Goal: Manage account settings

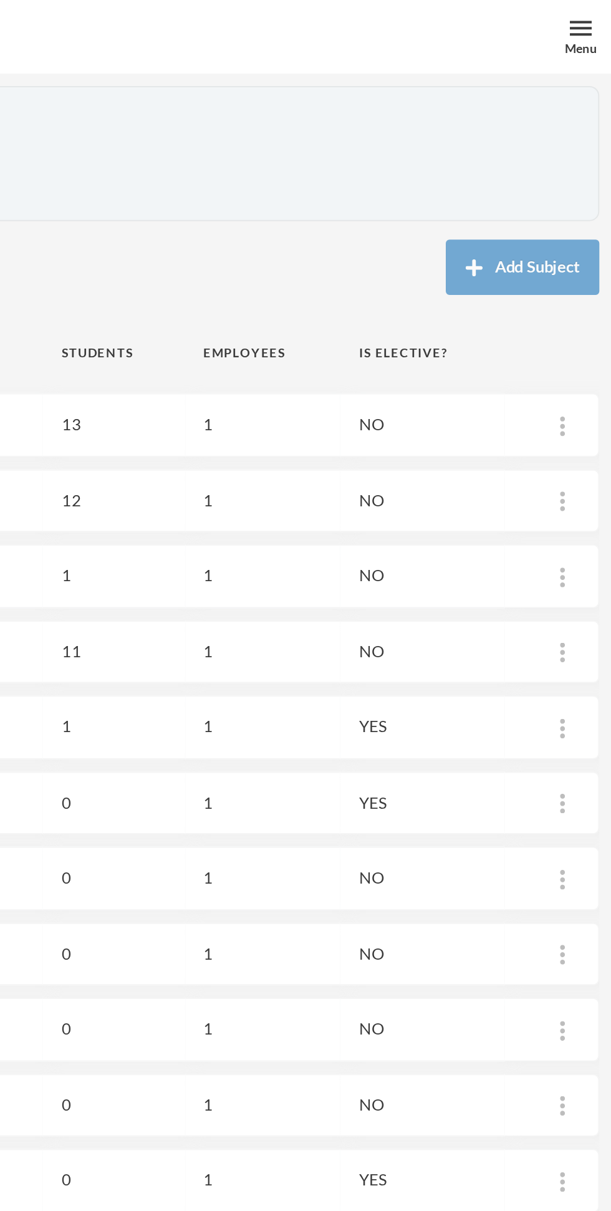
click at [594, 25] on div "Menu" at bounding box center [596, 24] width 16 height 9
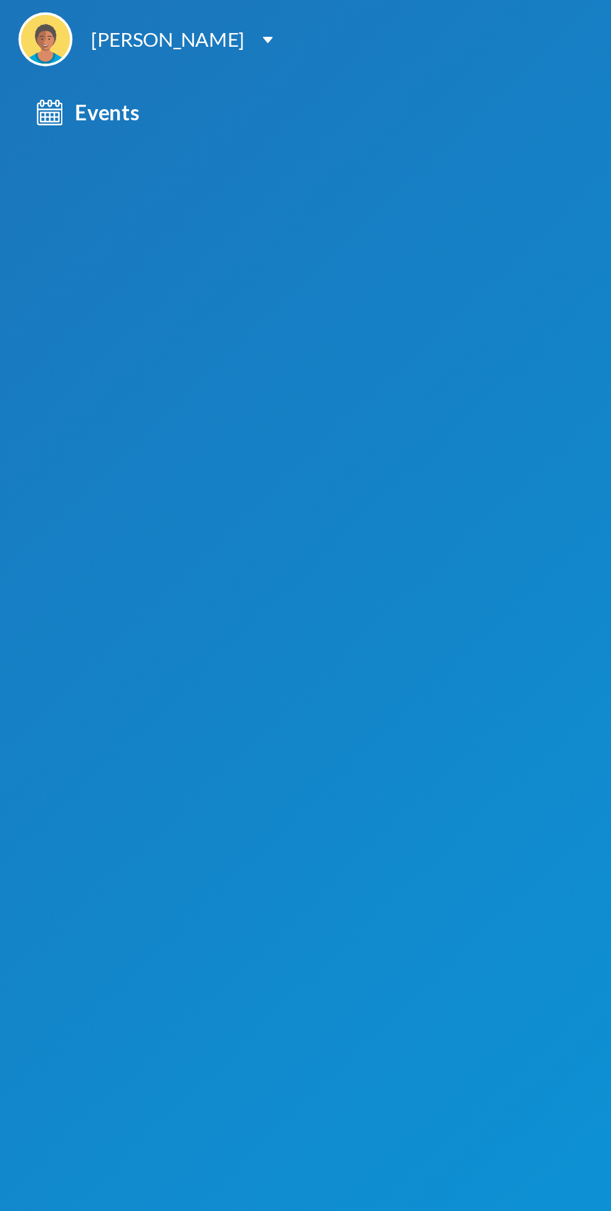
click at [138, 20] on img at bounding box center [135, 20] width 5 height 3
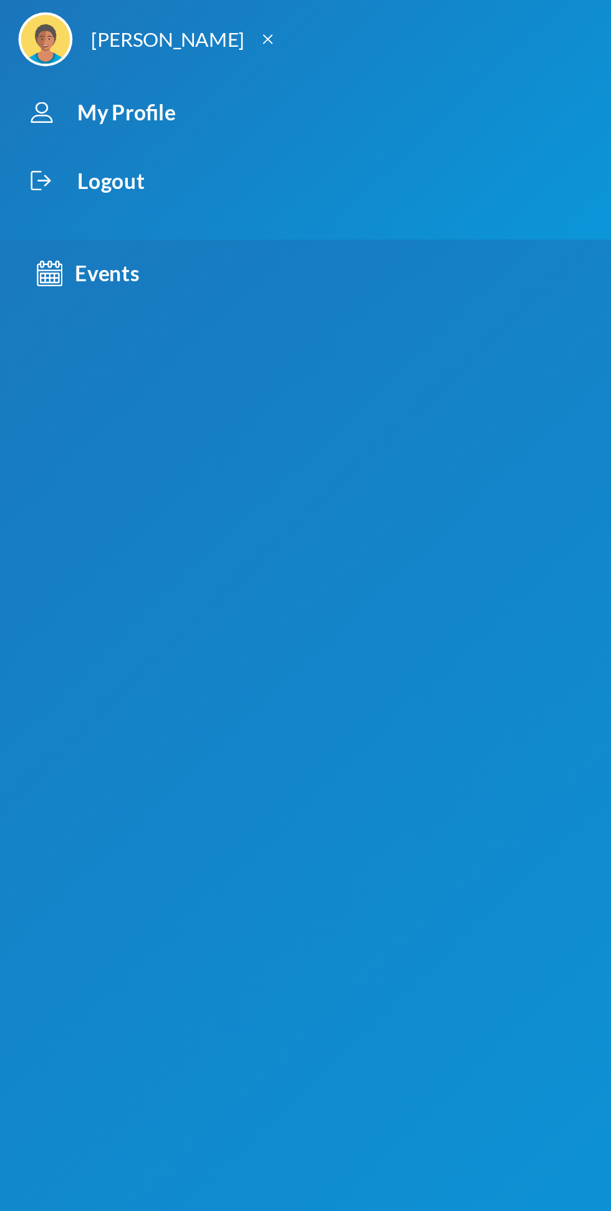
click at [95, 55] on div "My Profile" at bounding box center [294, 57] width 571 height 35
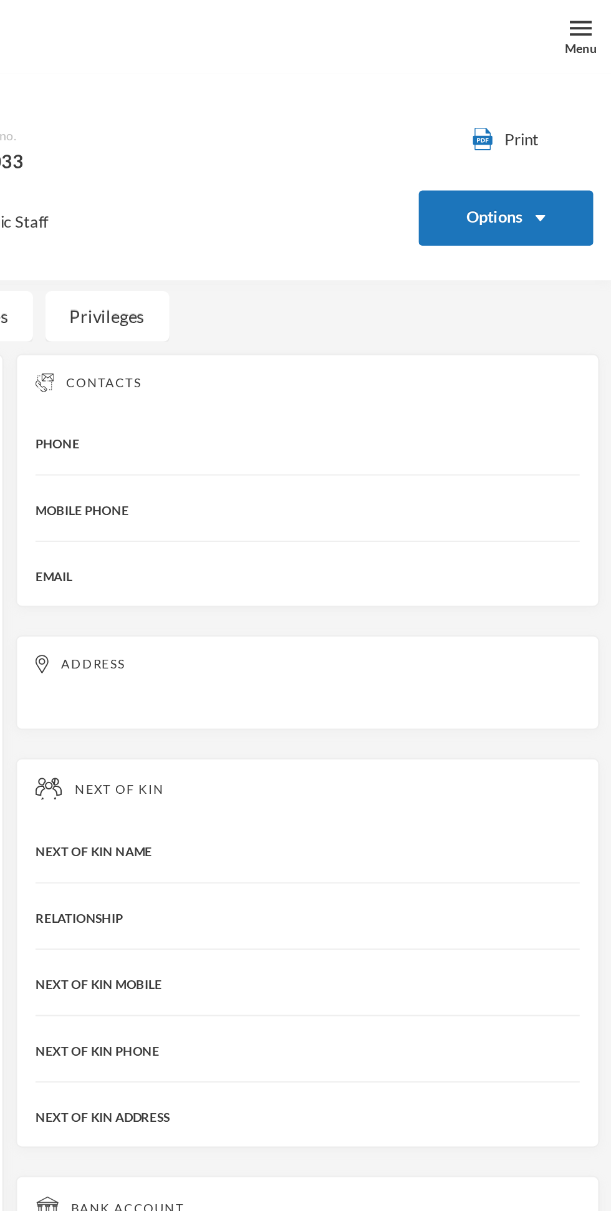
click at [567, 110] on button "Options" at bounding box center [557, 111] width 89 height 28
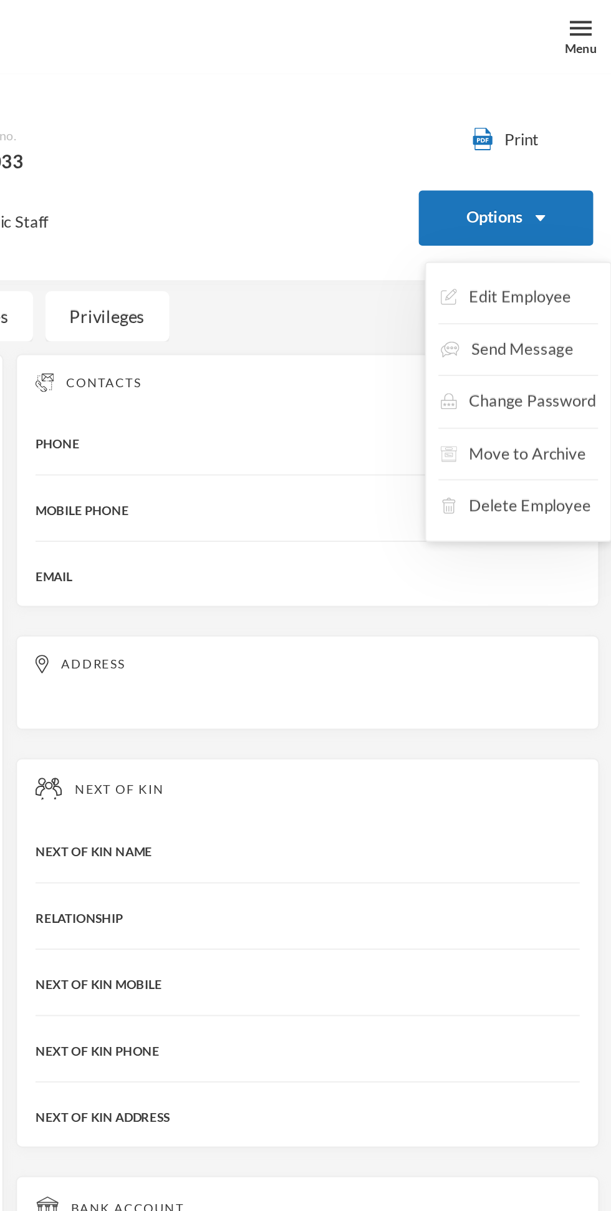
click at [559, 203] on button "Change Password" at bounding box center [563, 204] width 81 height 22
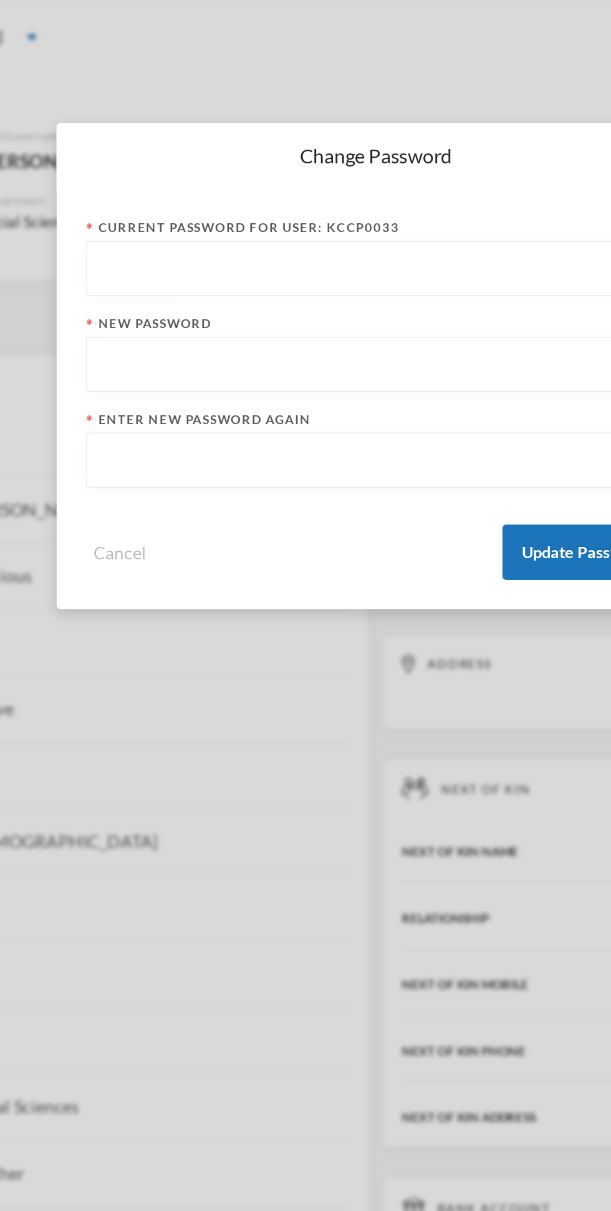
click at [344, 138] on input "text" at bounding box center [305, 137] width 281 height 28
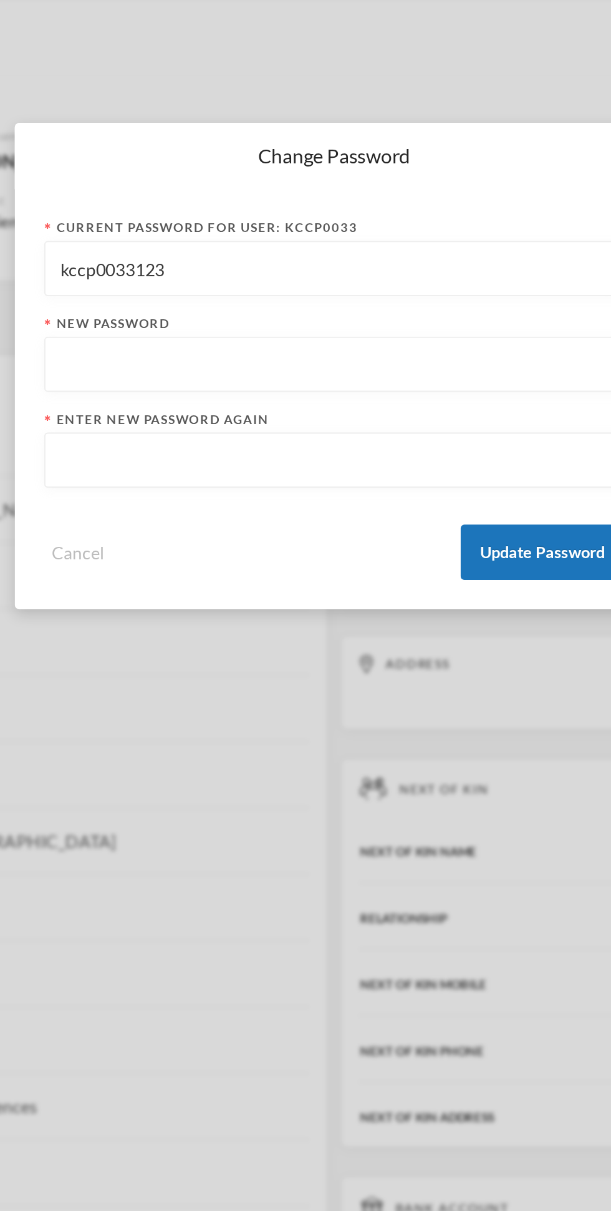
type input "kccp0033123"
click at [178, 181] on input "text" at bounding box center [305, 186] width 281 height 28
type input "Precious$1999"
click at [190, 230] on input "text" at bounding box center [305, 234] width 281 height 28
paste input "recious$1999"
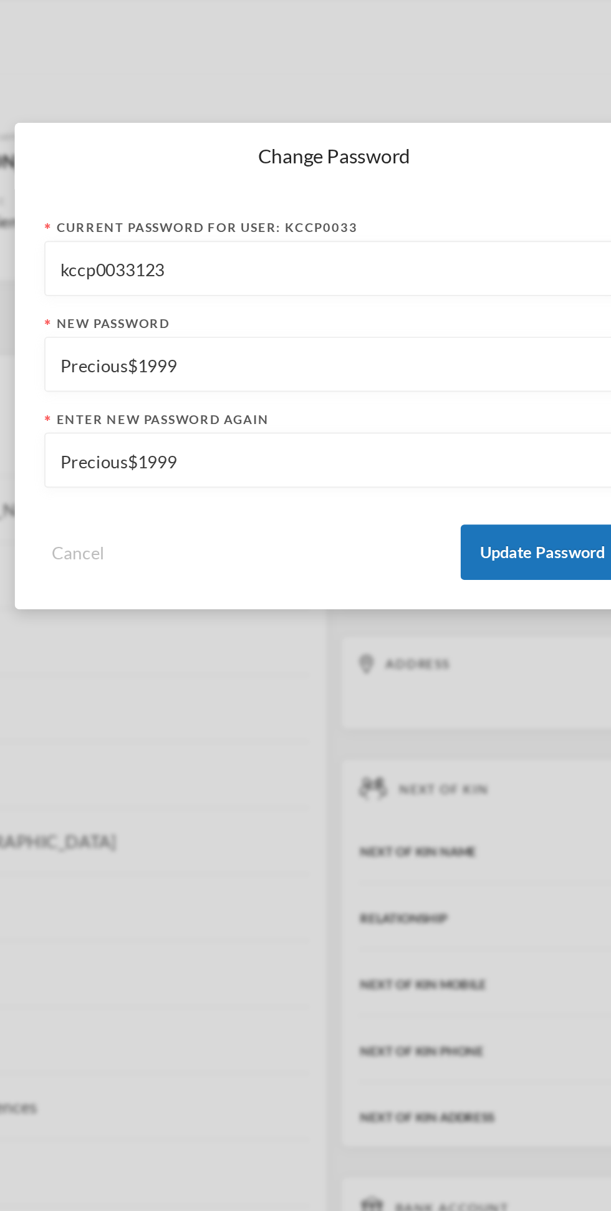
type input "Precious$1999"
click at [391, 280] on button "Update Password" at bounding box center [411, 280] width 83 height 28
click at [423, 274] on button "Update Password" at bounding box center [411, 280] width 83 height 28
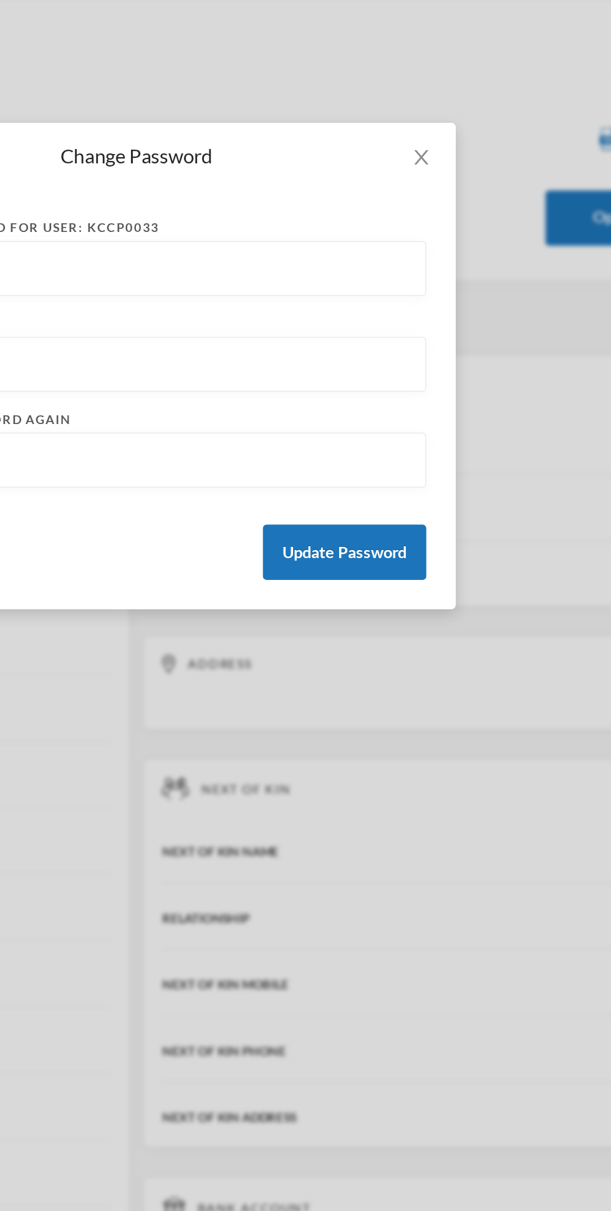
click at [405, 283] on button "Update Password" at bounding box center [411, 280] width 83 height 28
click at [445, 75] on icon "icon: close" at bounding box center [450, 80] width 10 height 10
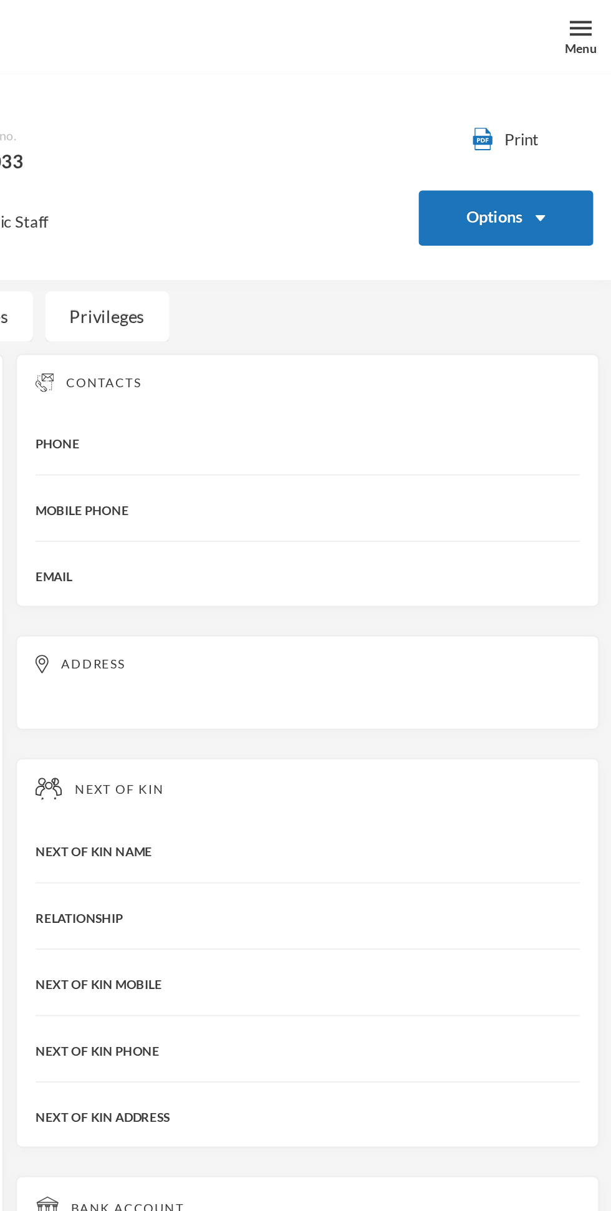
click at [366, 158] on div "Privileges" at bounding box center [355, 161] width 63 height 26
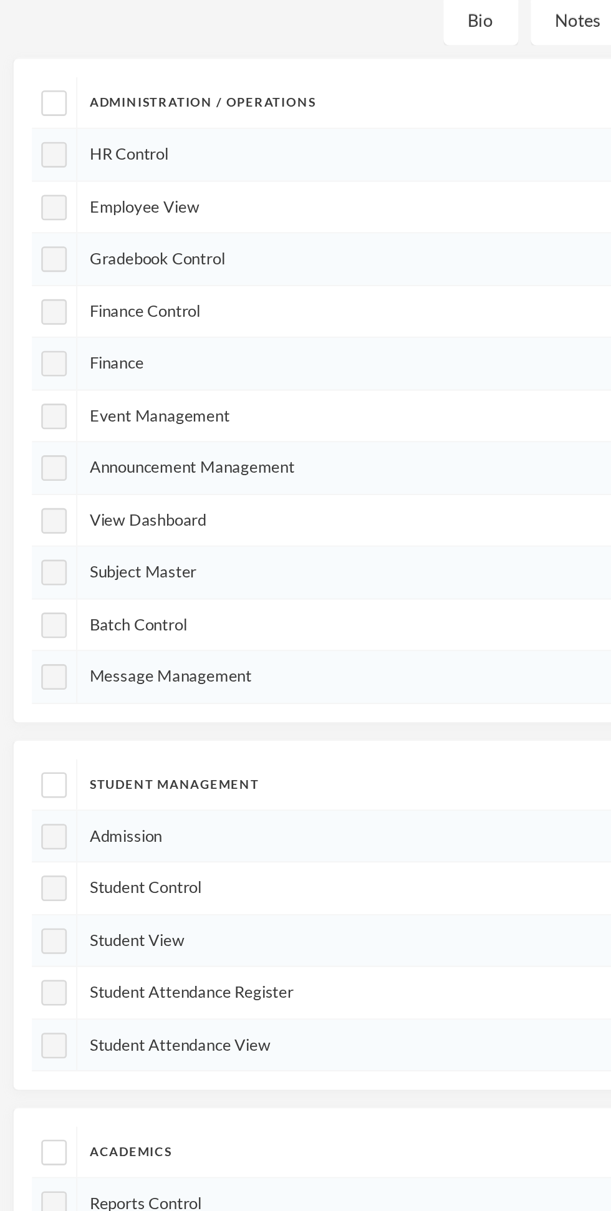
click at [128, 646] on div "Student Attendance Register" at bounding box center [305, 654] width 579 height 27
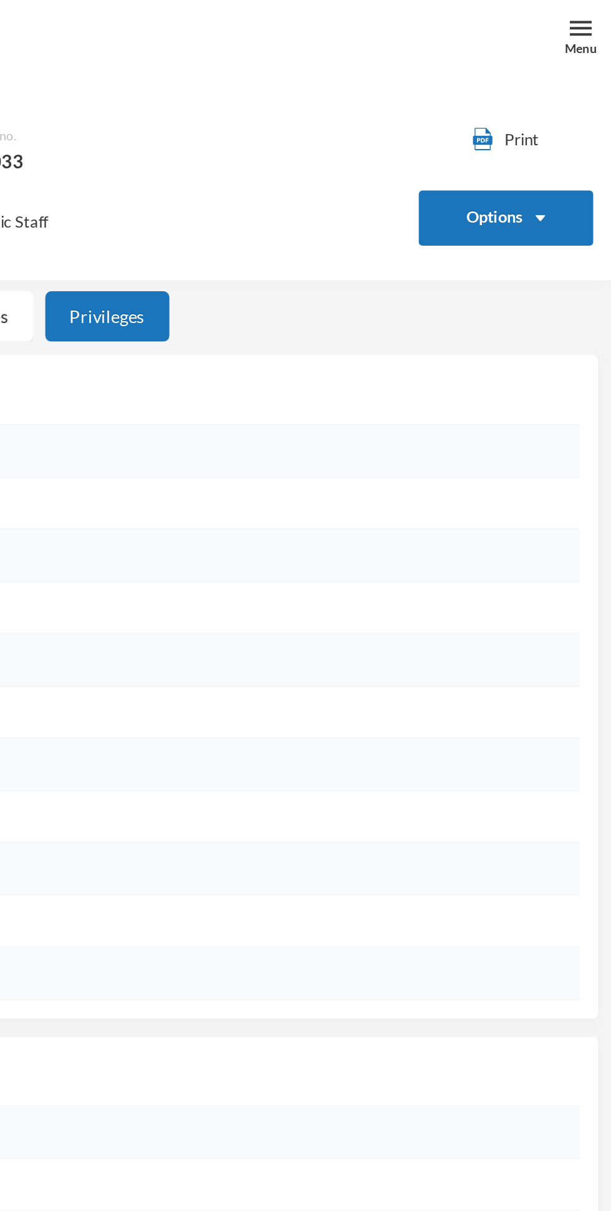
click at [543, 112] on button "Options" at bounding box center [557, 111] width 89 height 28
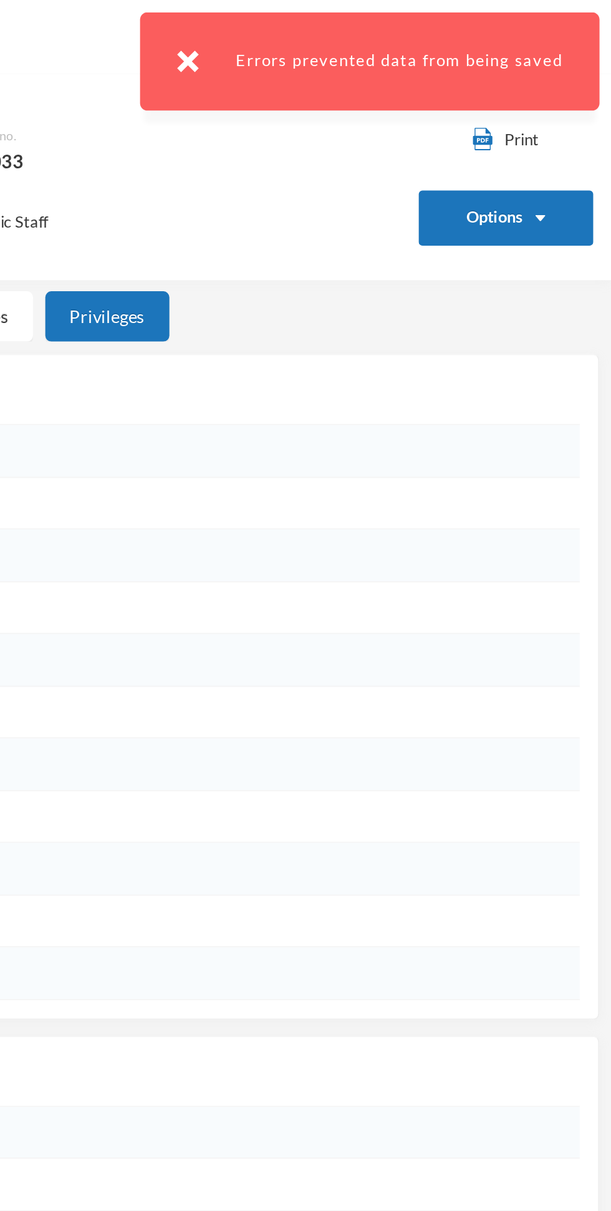
click at [394, 31] on img at bounding box center [395, 31] width 11 height 11
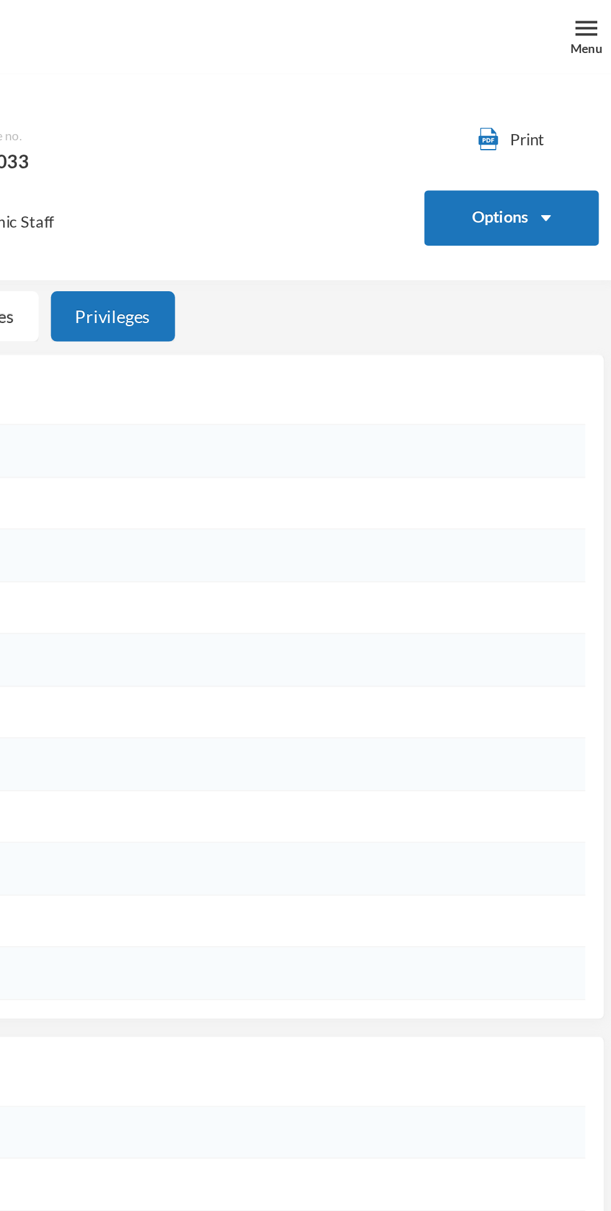
click at [587, 16] on div "Menu" at bounding box center [595, 18] width 31 height 37
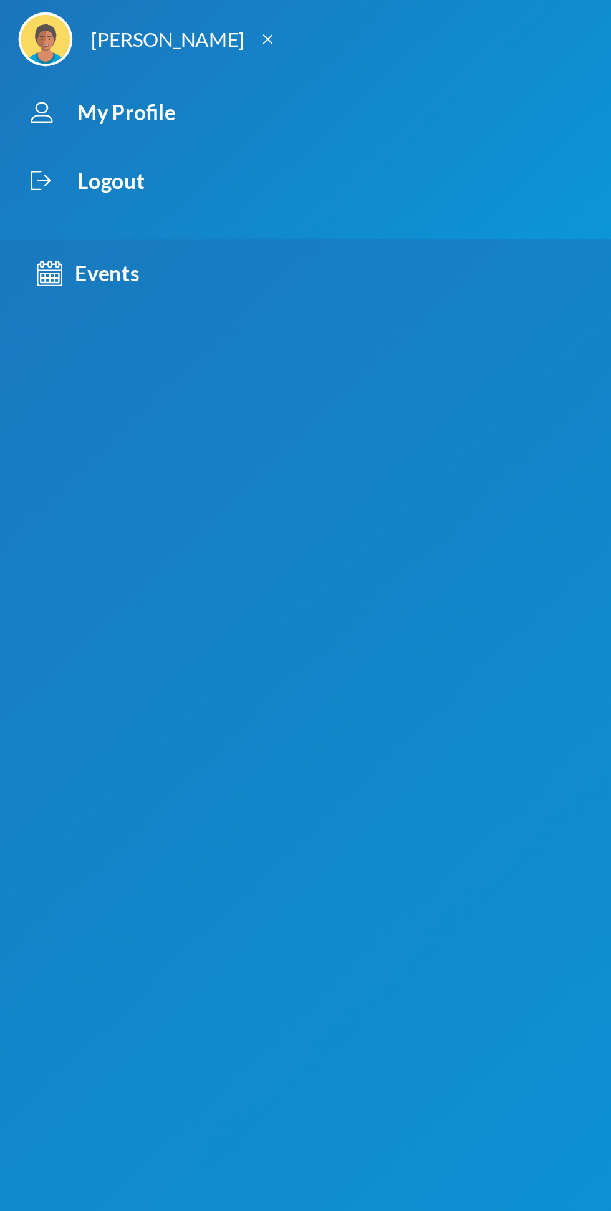
click at [42, 145] on div "Events" at bounding box center [45, 139] width 52 height 16
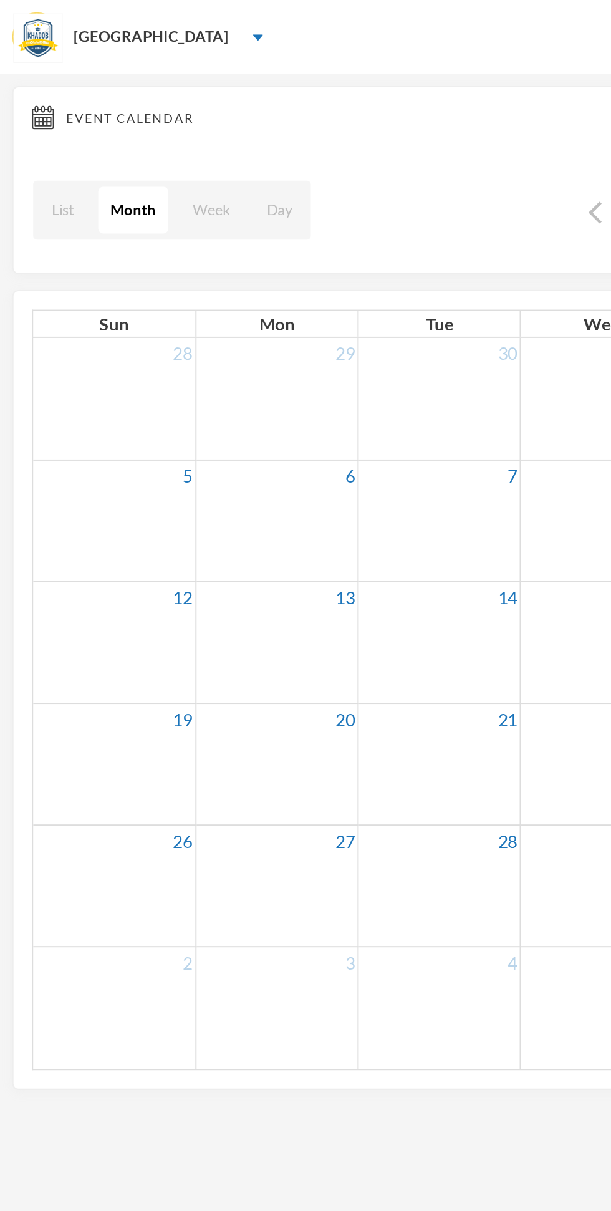
click at [100, 25] on div "[GEOGRAPHIC_DATA]" at bounding box center [305, 18] width 611 height 37
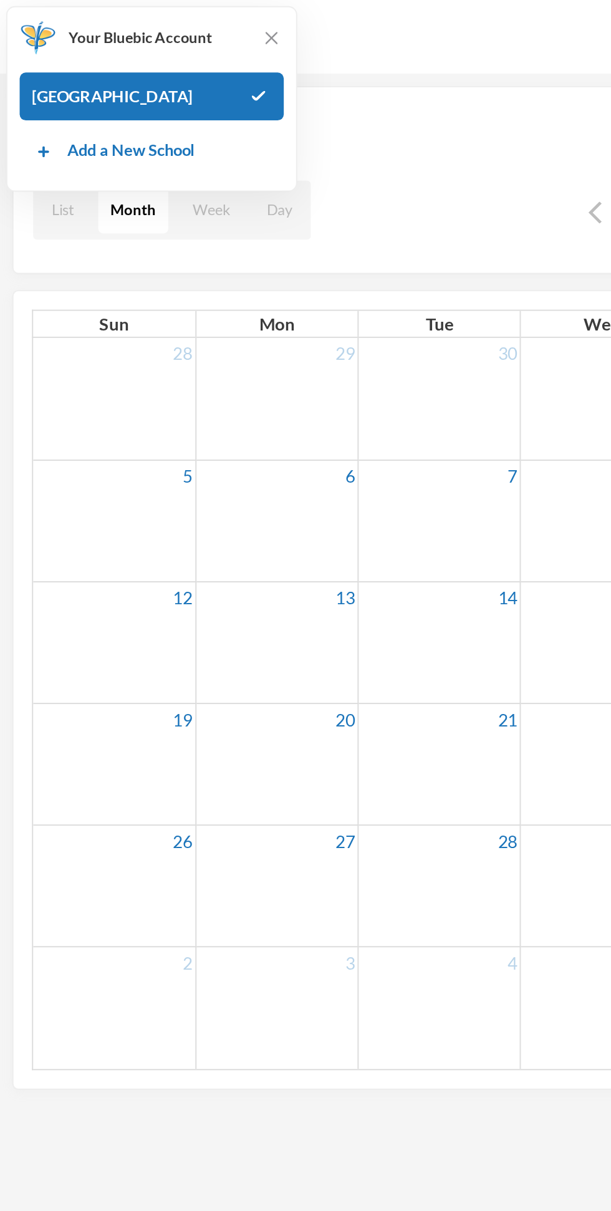
click at [241, 329] on td at bounding box center [223, 326] width 82 height 62
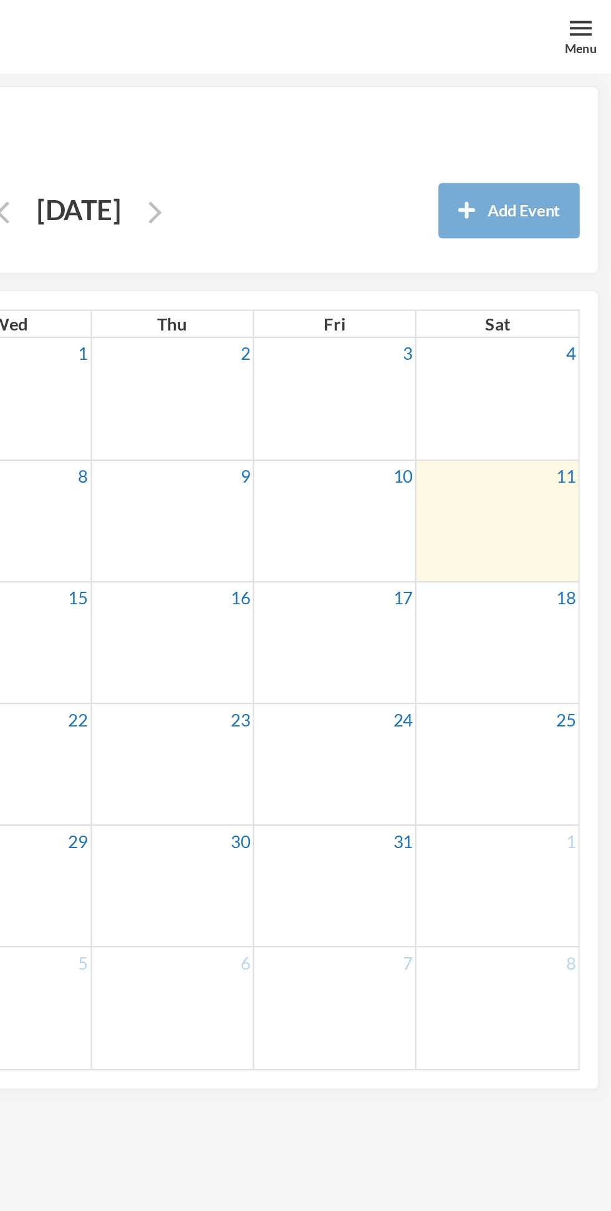
click at [588, 24] on div "Menu" at bounding box center [596, 24] width 16 height 9
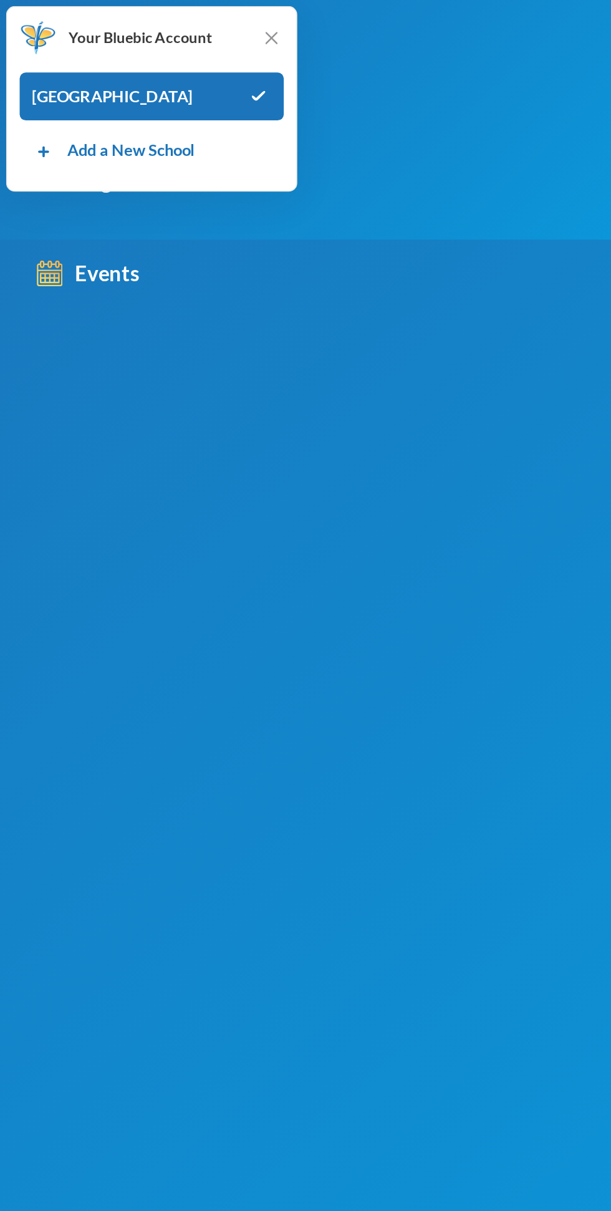
click at [138, 17] on img at bounding box center [138, 19] width 12 height 12
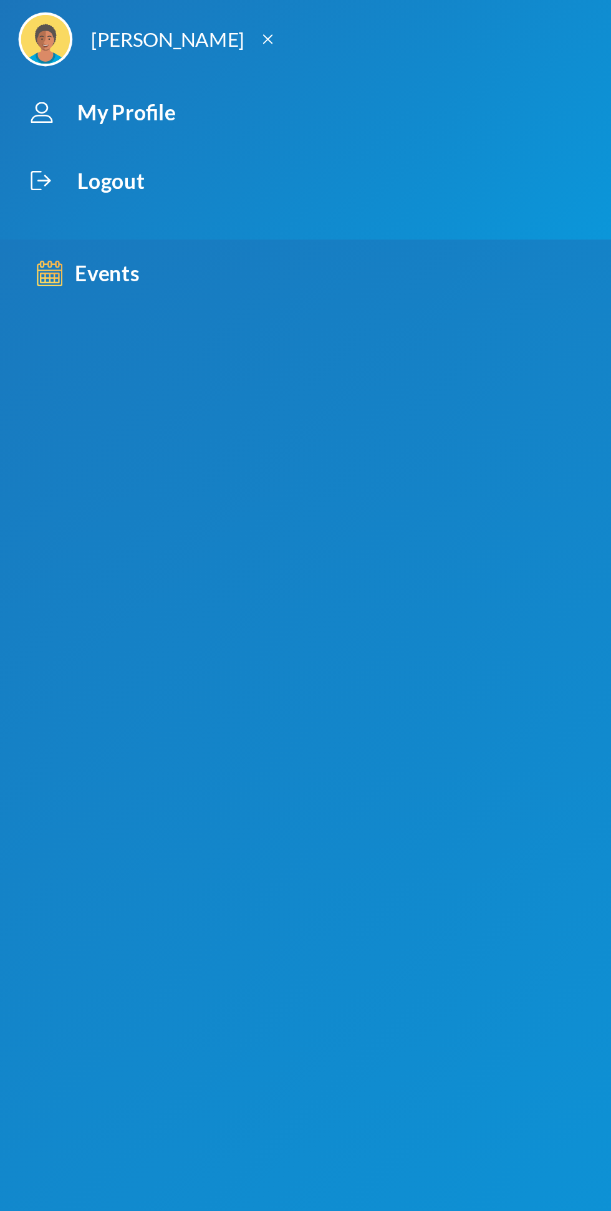
click at [32, 89] on div "Logout" at bounding box center [294, 92] width 571 height 35
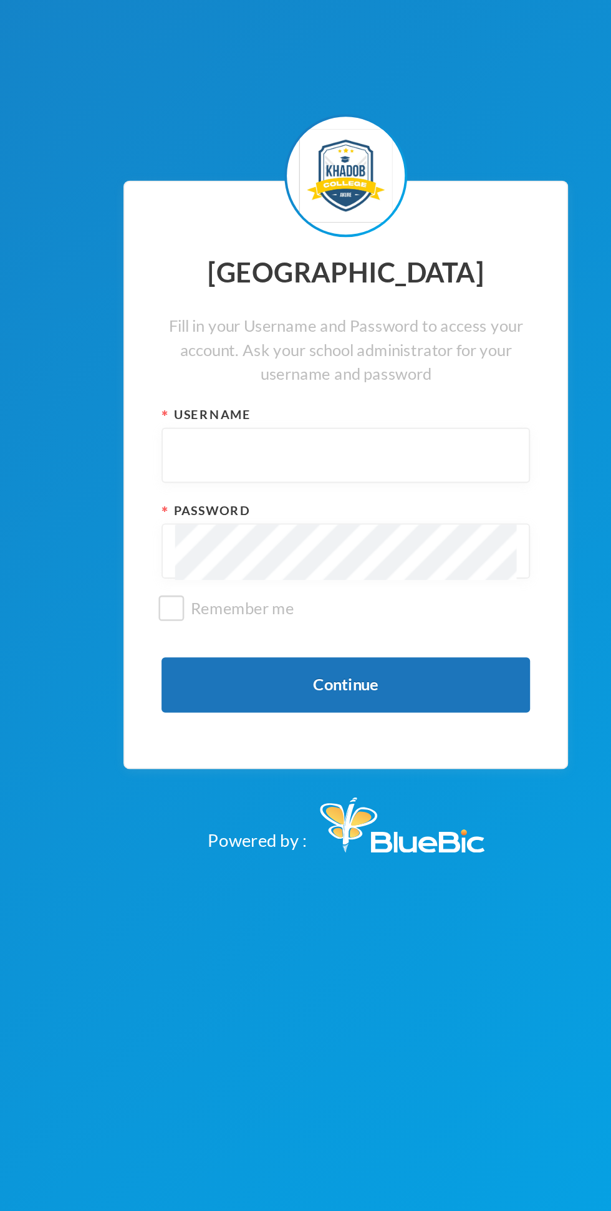
click at [354, 606] on input "text" at bounding box center [305, 592] width 173 height 28
type input "Kccp0034"
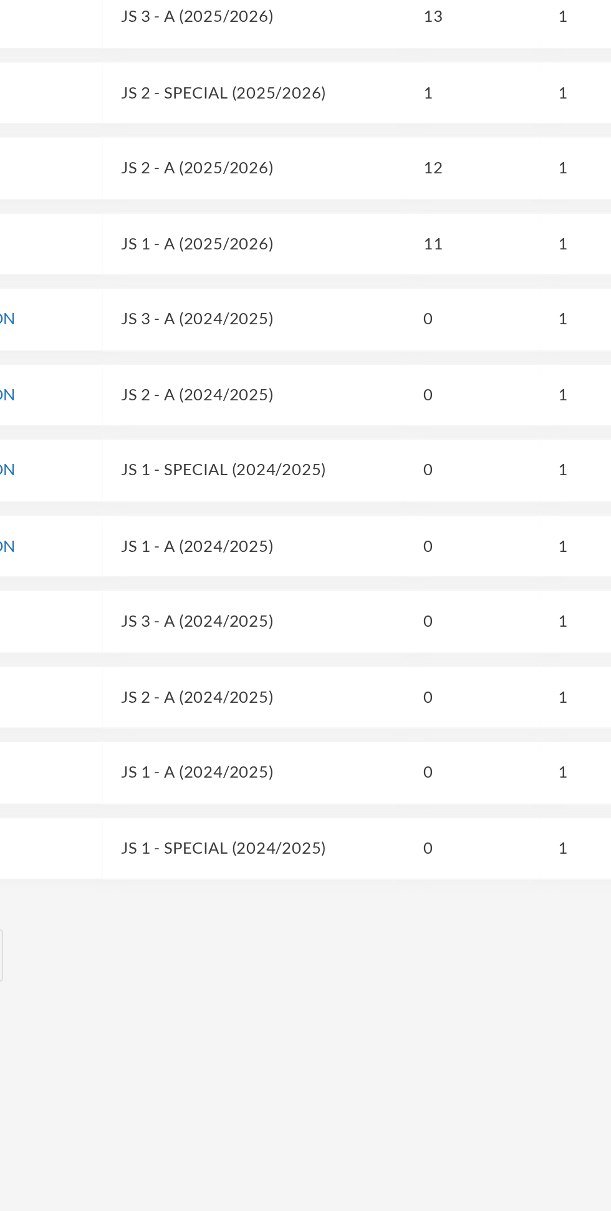
scroll to position [1, 0]
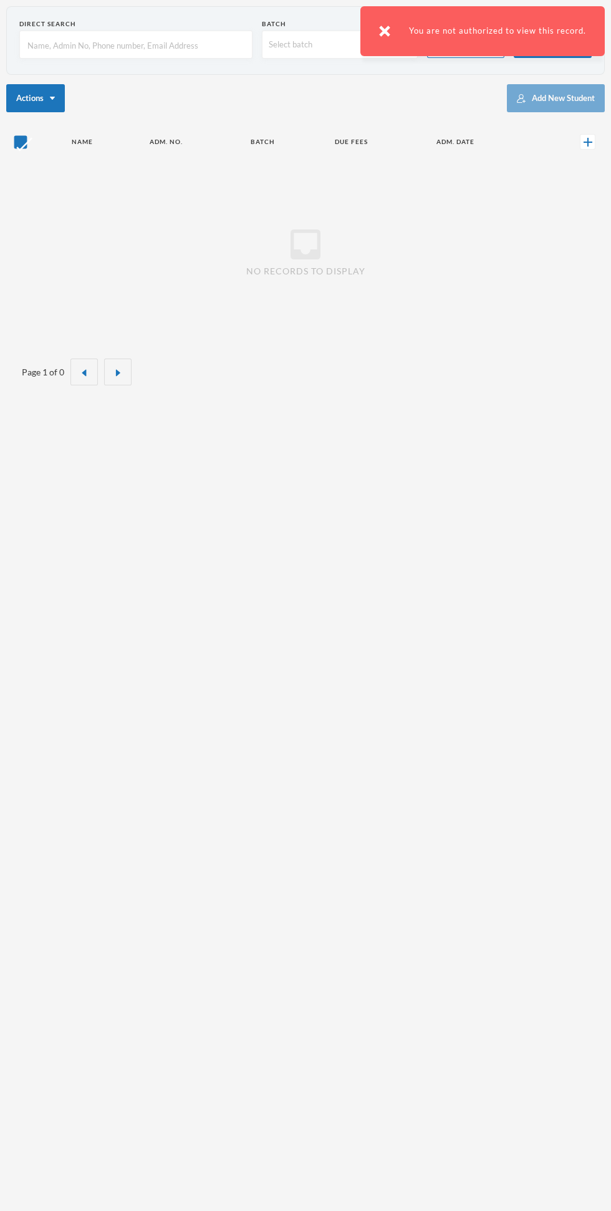
scroll to position [100, 0]
